Goal: Task Accomplishment & Management: Manage account settings

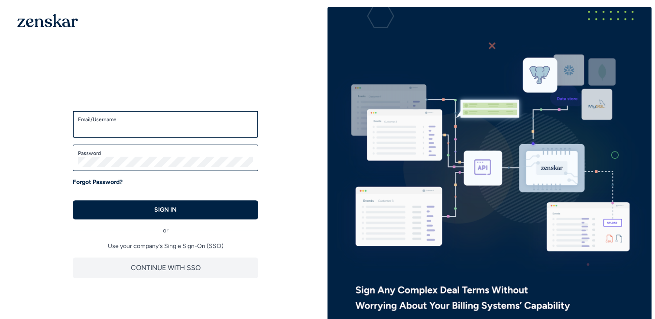
click at [655, 127] on com-1password-button at bounding box center [655, 160] width 0 height 306
type input "**********"
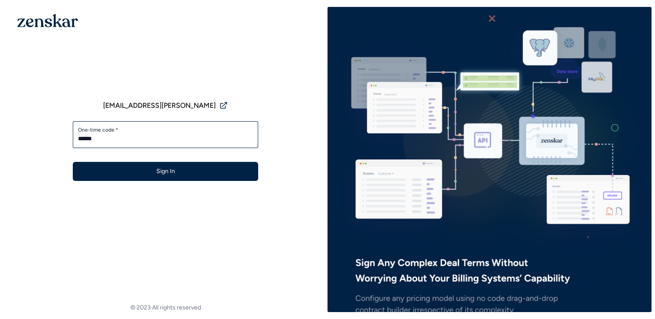
type input "******"
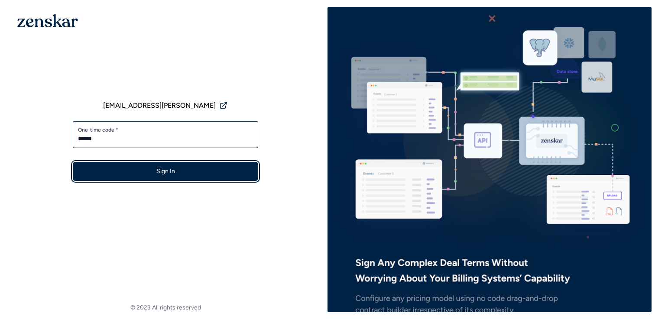
click at [213, 176] on button "Sign In" at bounding box center [166, 171] width 186 height 19
